Goal: Information Seeking & Learning: Compare options

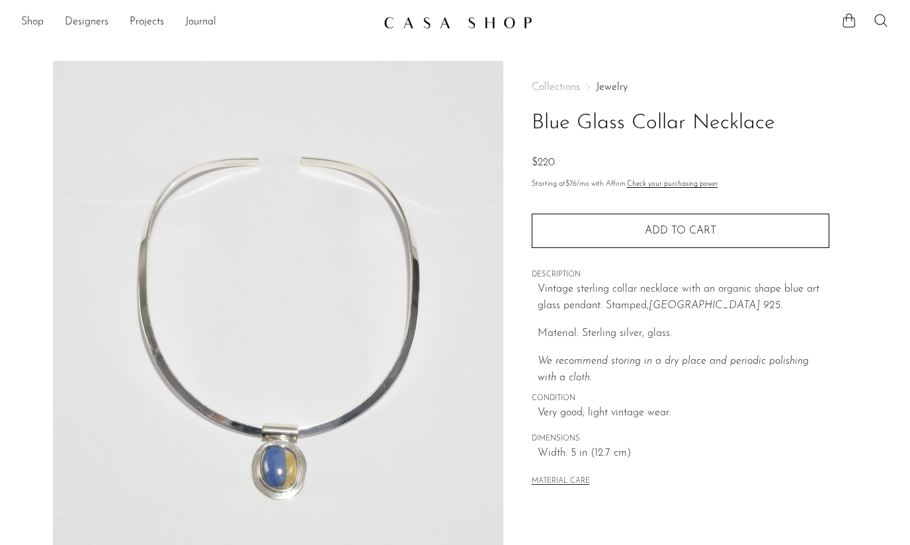
scroll to position [247, 0]
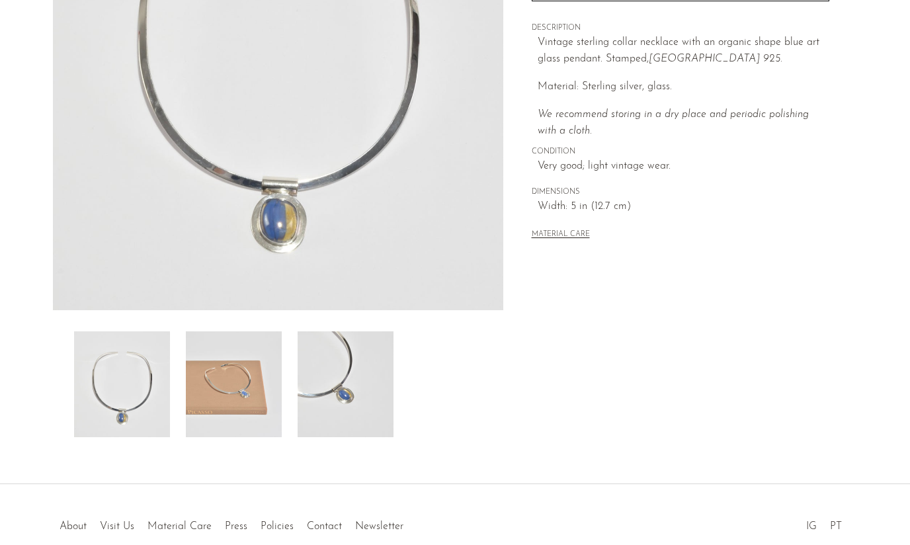
click at [224, 375] on img at bounding box center [234, 384] width 96 height 106
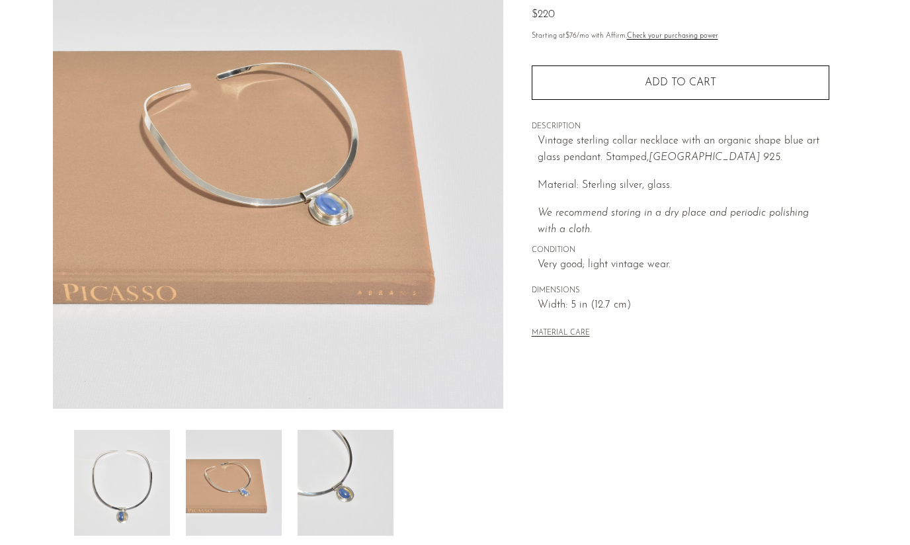
scroll to position [137, 0]
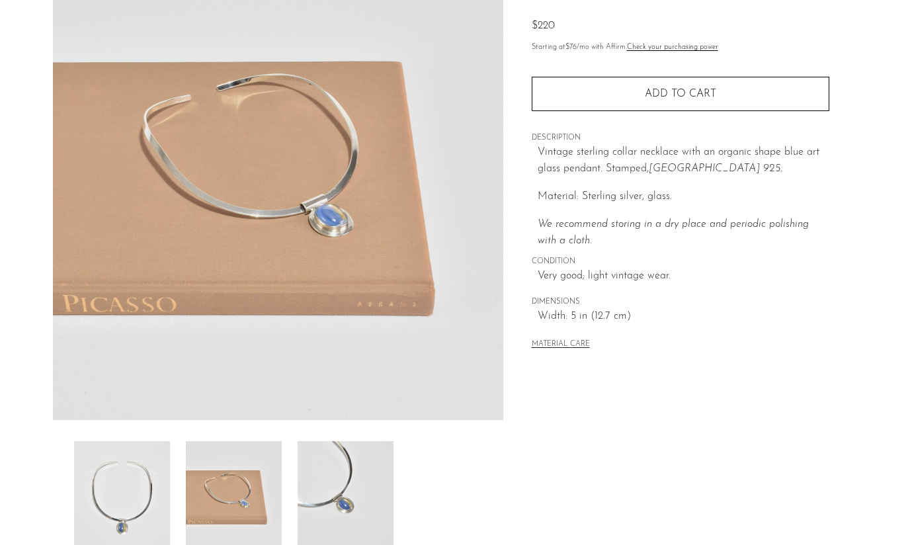
click at [121, 491] on img at bounding box center [122, 494] width 96 height 106
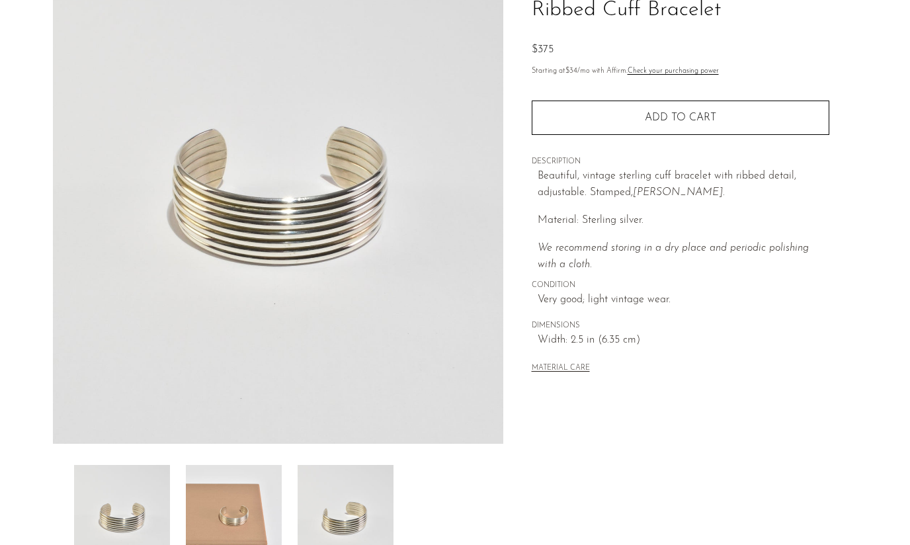
scroll to position [218, 0]
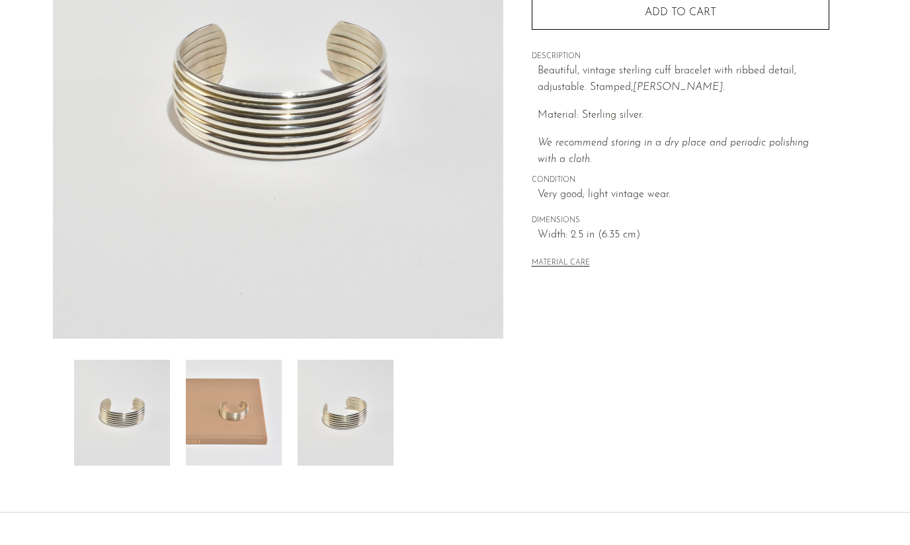
click at [220, 389] on img at bounding box center [234, 413] width 96 height 106
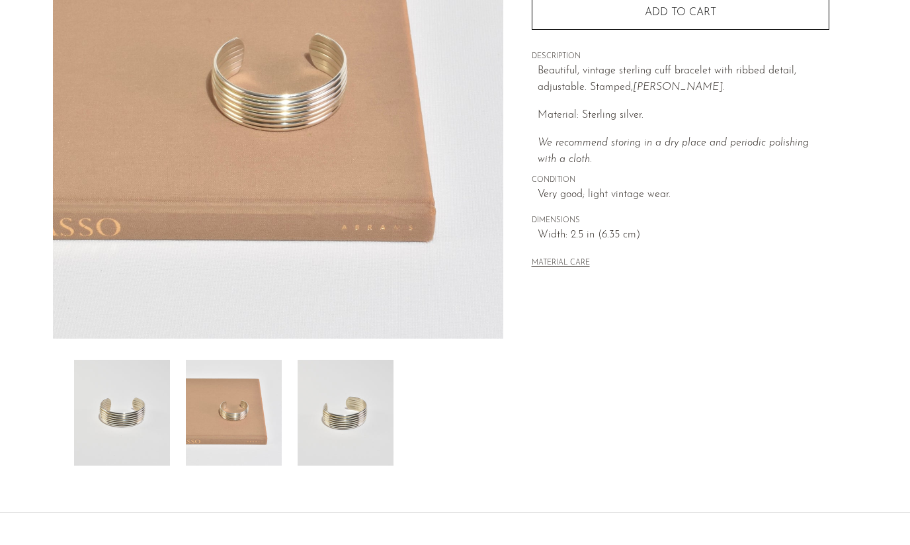
scroll to position [206, 0]
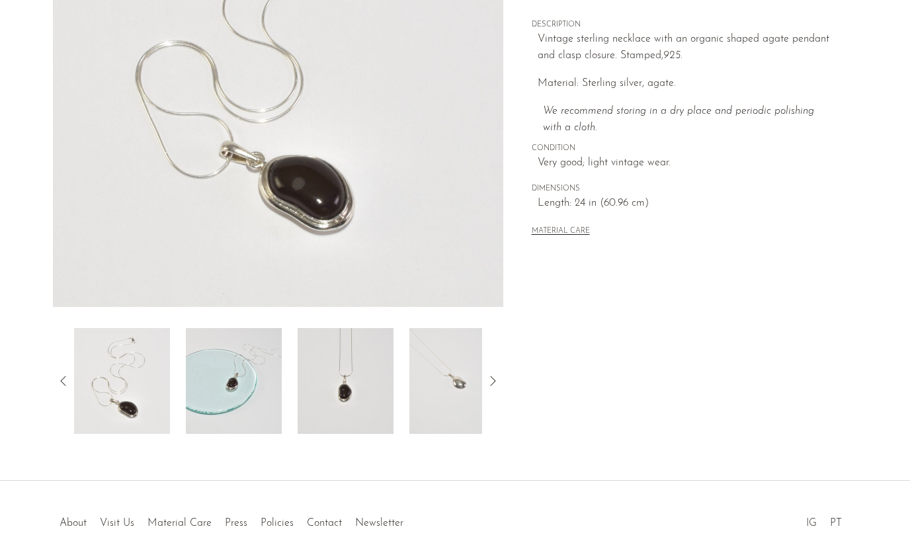
scroll to position [241, 0]
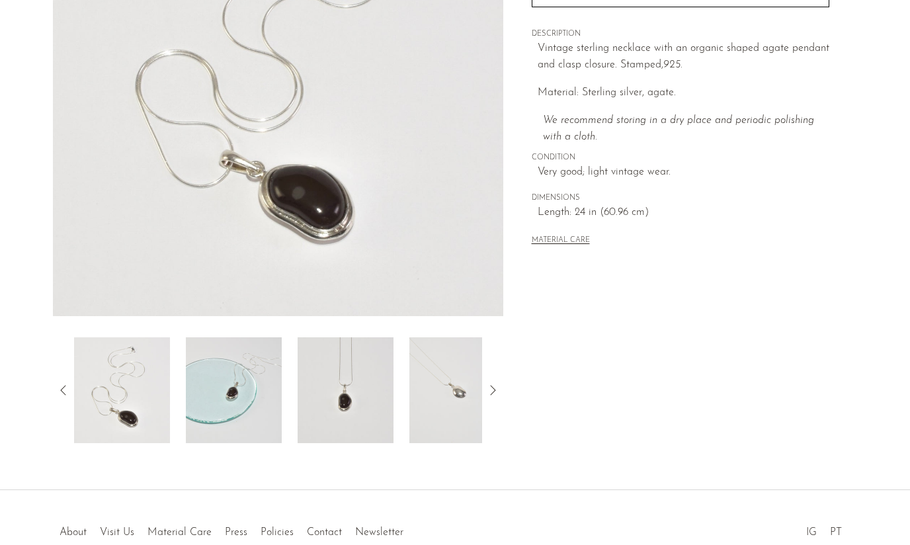
click at [210, 448] on div "Agate Pendant Necklace $190" at bounding box center [455, 155] width 910 height 670
click at [229, 407] on img at bounding box center [234, 390] width 96 height 106
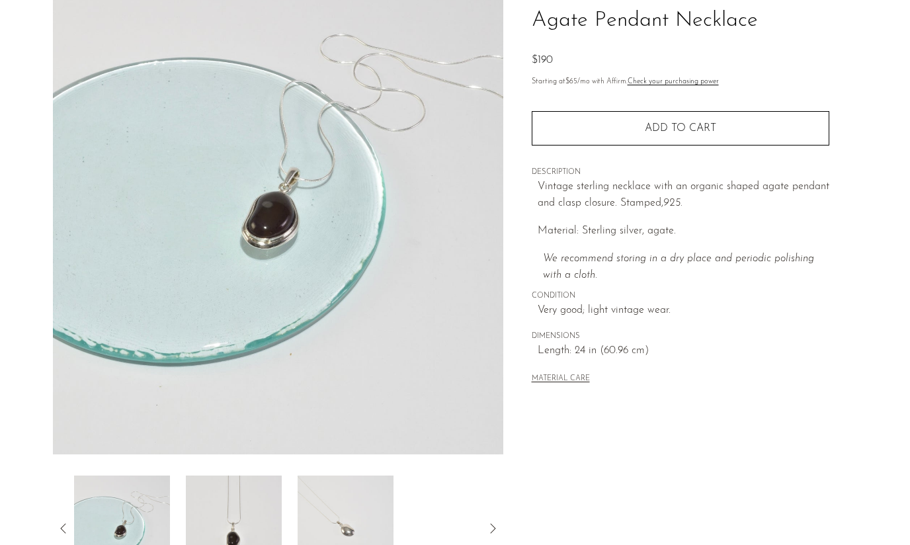
scroll to position [85, 0]
